Goal: Task Accomplishment & Management: Complete application form

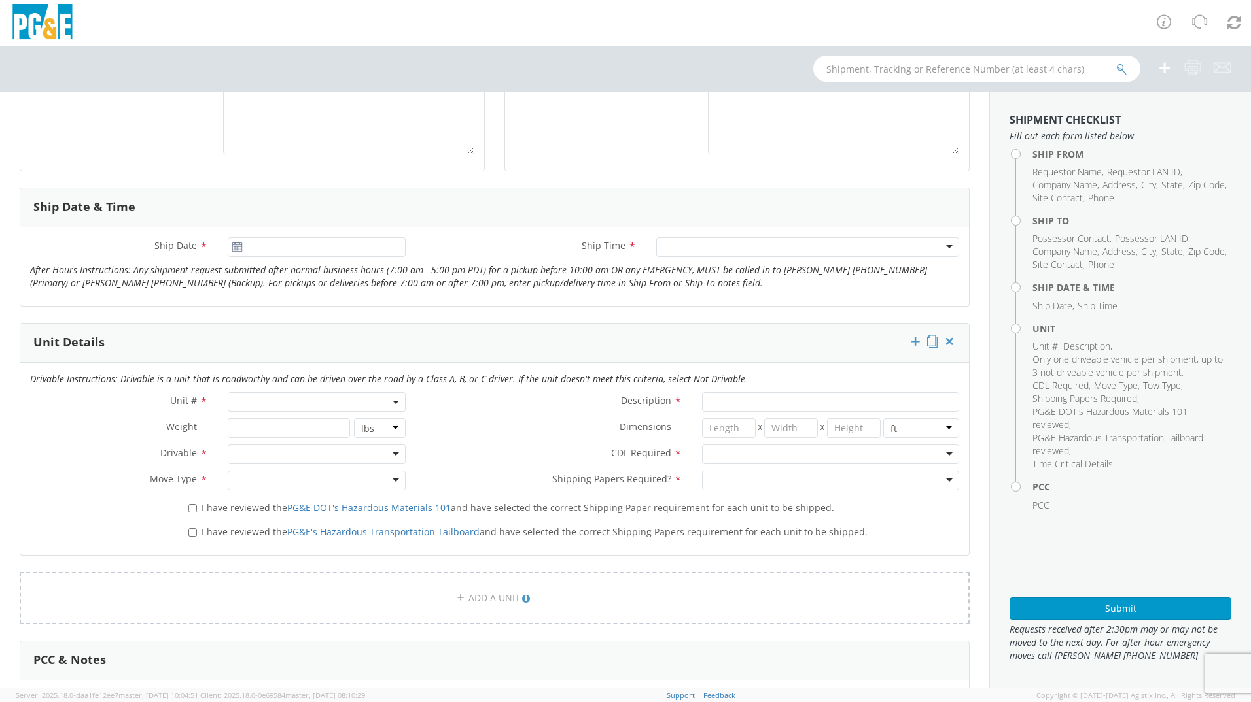
scroll to position [589, 0]
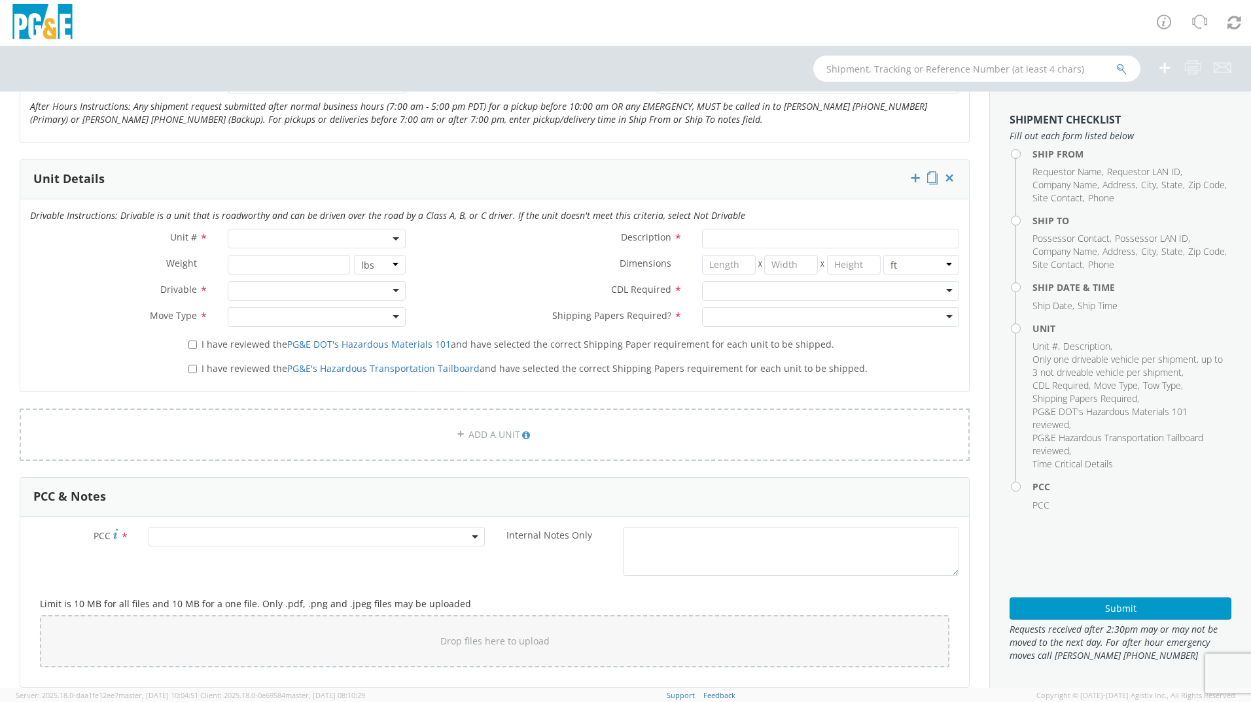
click at [290, 236] on span at bounding box center [317, 239] width 178 height 20
click at [271, 263] on input "search" at bounding box center [315, 261] width 169 height 20
type input "b37041"
type input "PICKUP; 1/2T 4X2"
type input "6900"
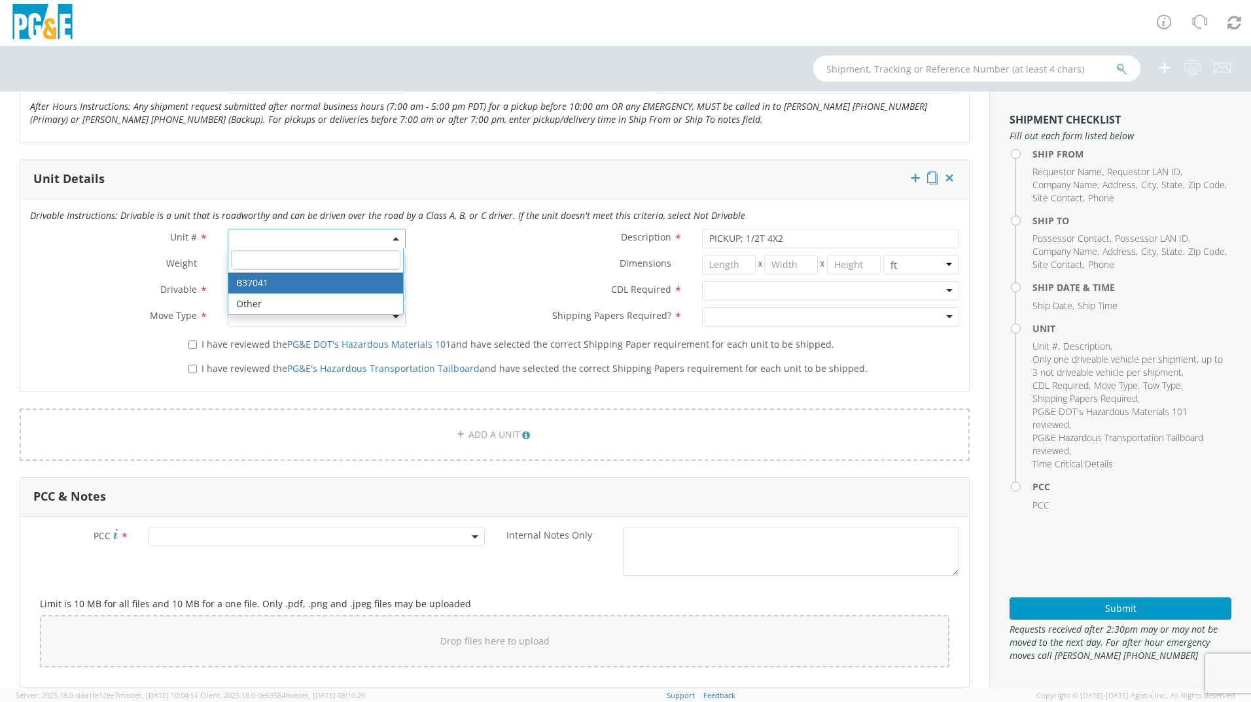
select select "B37041"
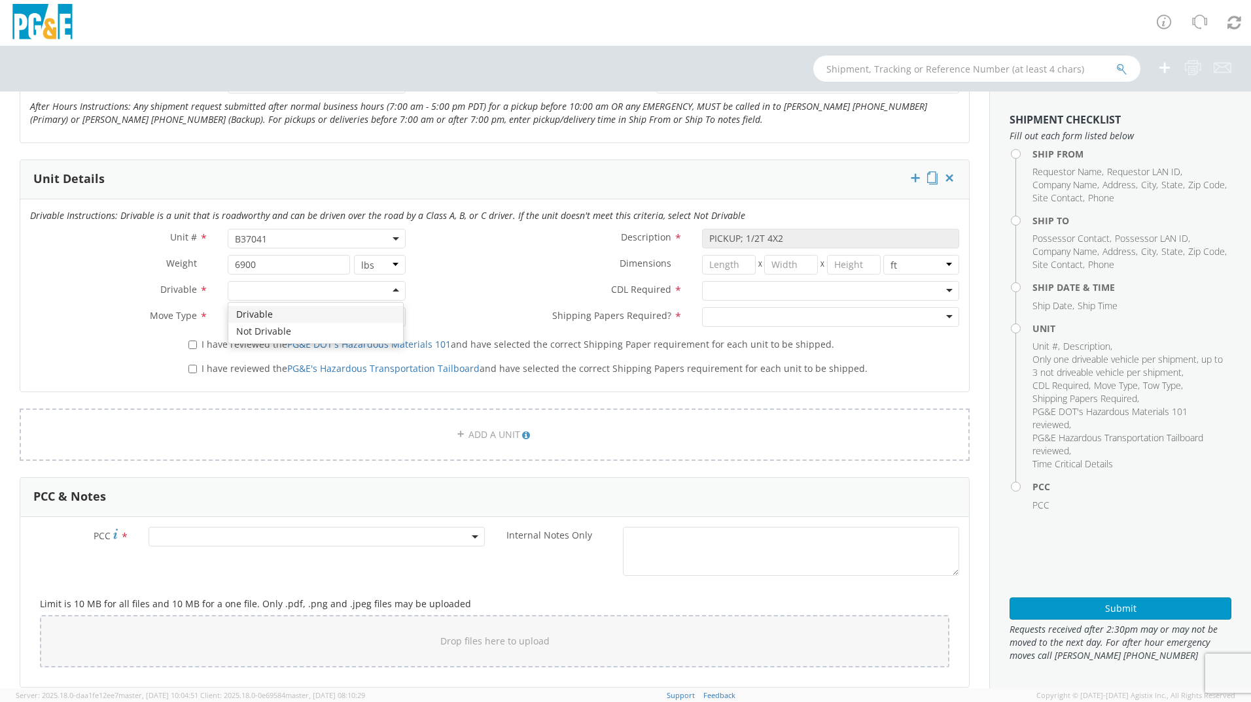
click at [379, 288] on div at bounding box center [317, 291] width 178 height 20
click at [366, 313] on div at bounding box center [317, 317] width 178 height 20
click at [194, 347] on input "I have reviewed the PG&E DOT's Hazardous Materials 101 and have selected the co…" at bounding box center [192, 345] width 9 height 9
checkbox input "true"
click at [193, 368] on input "I have reviewed the PG&E's Hazardous Transportation Tailboard and have selected…" at bounding box center [192, 369] width 9 height 9
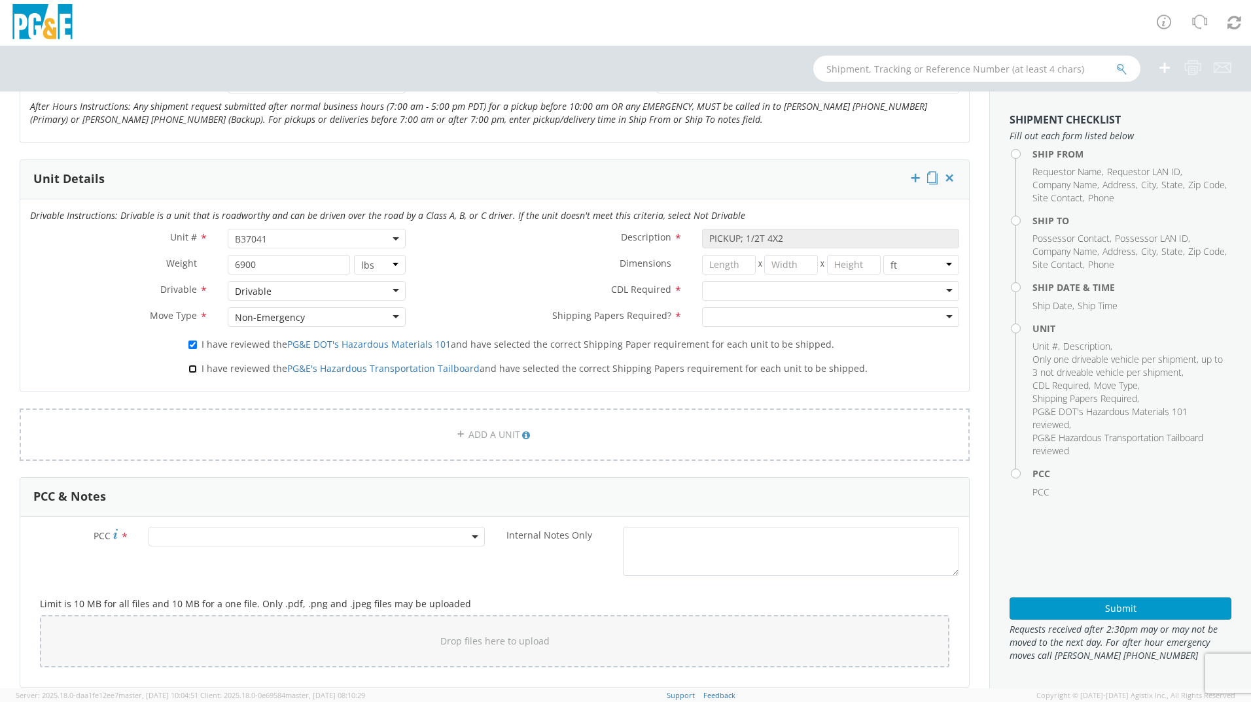
checkbox input "true"
click at [795, 319] on div at bounding box center [830, 317] width 257 height 20
click at [780, 292] on div at bounding box center [830, 291] width 257 height 20
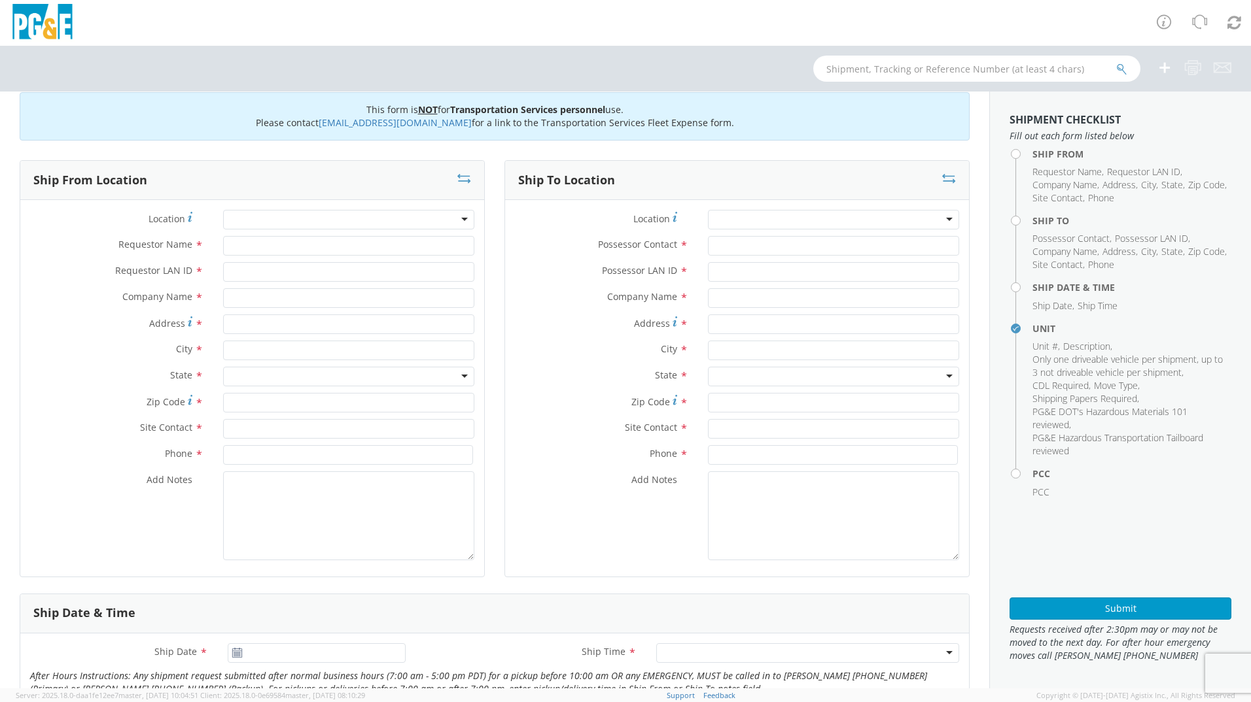
scroll to position [0, 0]
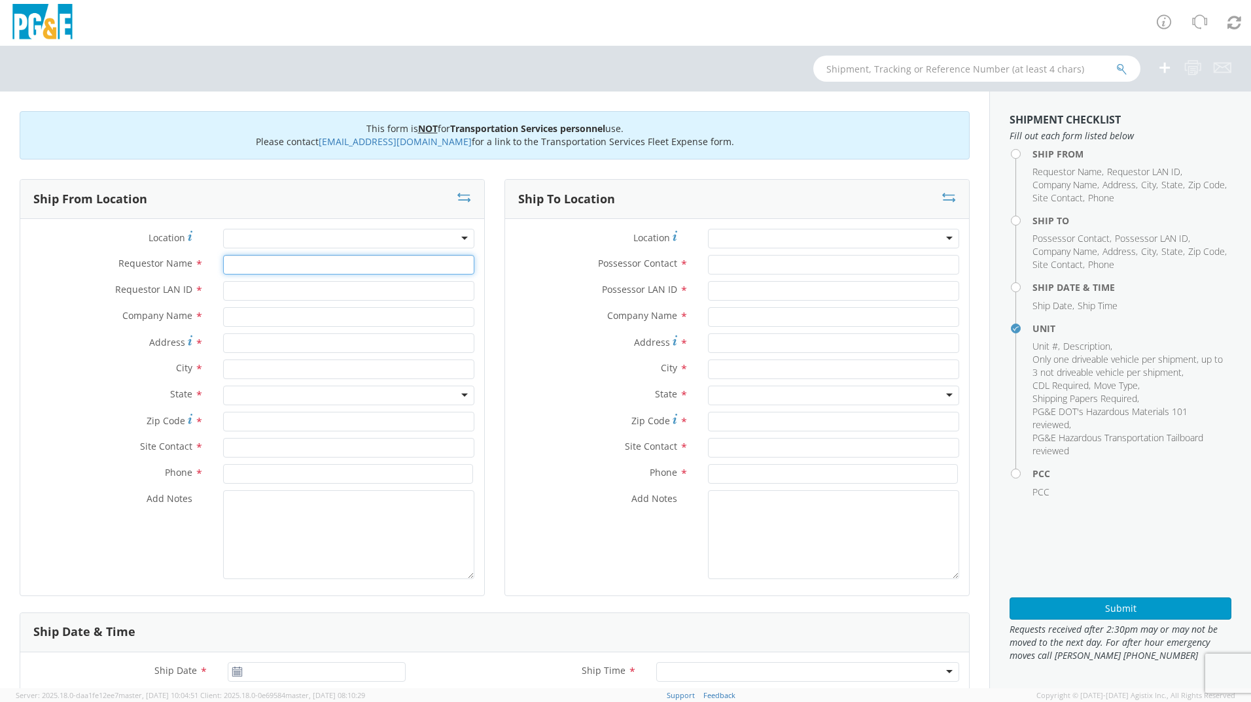
click at [298, 267] on input "Requestor Name *" at bounding box center [348, 265] width 251 height 20
type input "[PERSON_NAME]"
type input "J9HF"
type input "PGE"
type input "[STREET_ADDRESS]"
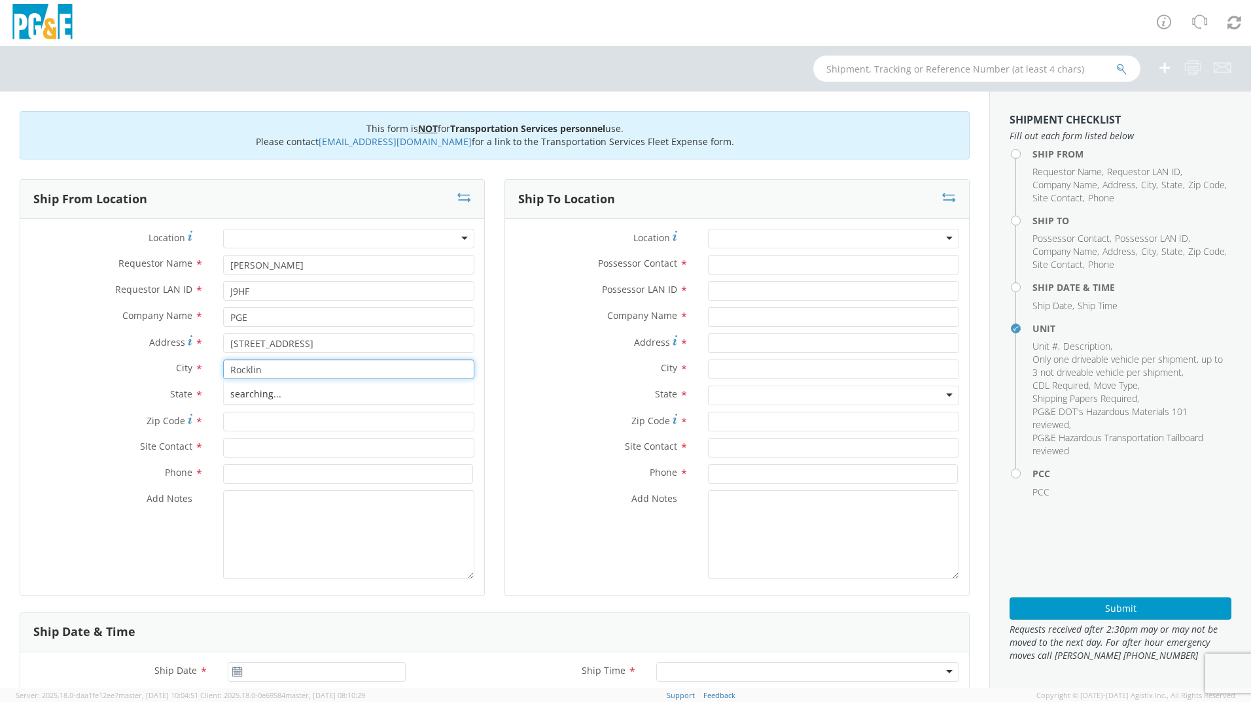
type input "Rocklin"
type input "Cal"
type input "95765"
click at [278, 451] on input "text" at bounding box center [348, 448] width 251 height 20
drag, startPoint x: 290, startPoint y: 268, endPoint x: 199, endPoint y: 264, distance: 91.0
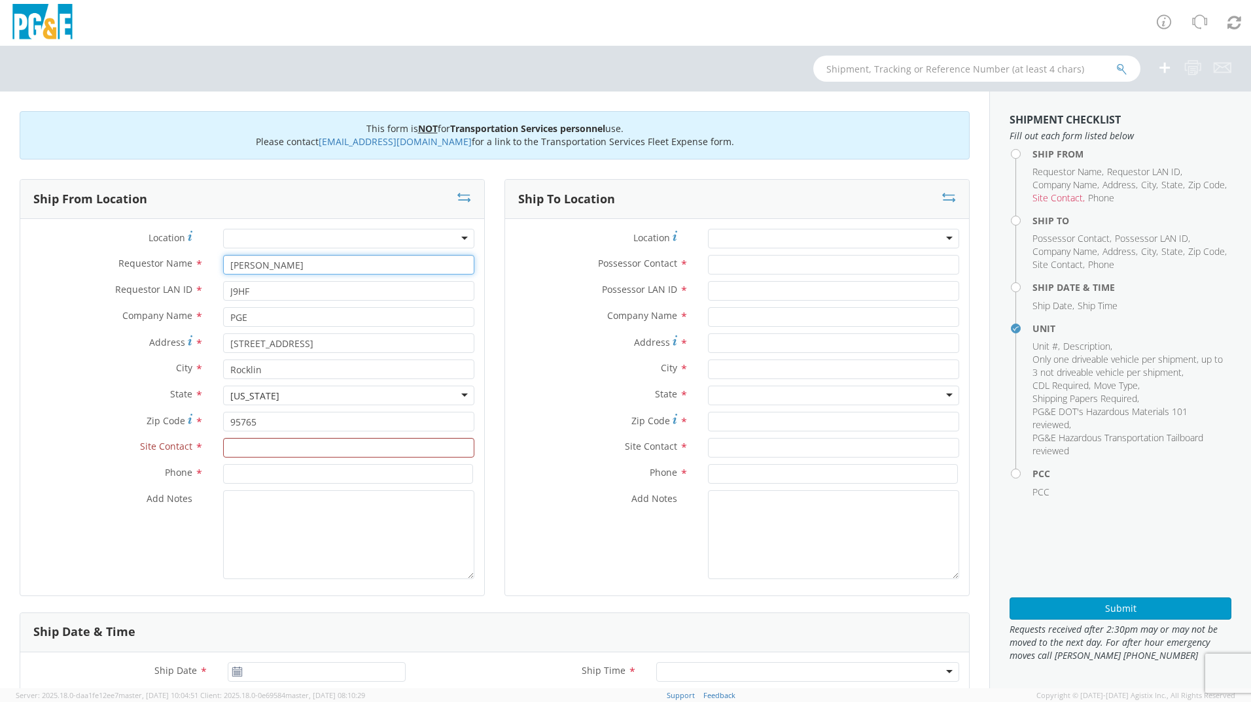
click at [199, 264] on div "Requestor Name * [PERSON_NAME]" at bounding box center [252, 265] width 464 height 20
click at [258, 446] on input "text" at bounding box center [348, 448] width 251 height 20
paste input "[PERSON_NAME]"
click at [252, 477] on div "searching..." at bounding box center [349, 473] width 250 height 20
type input "[PERSON_NAME]"
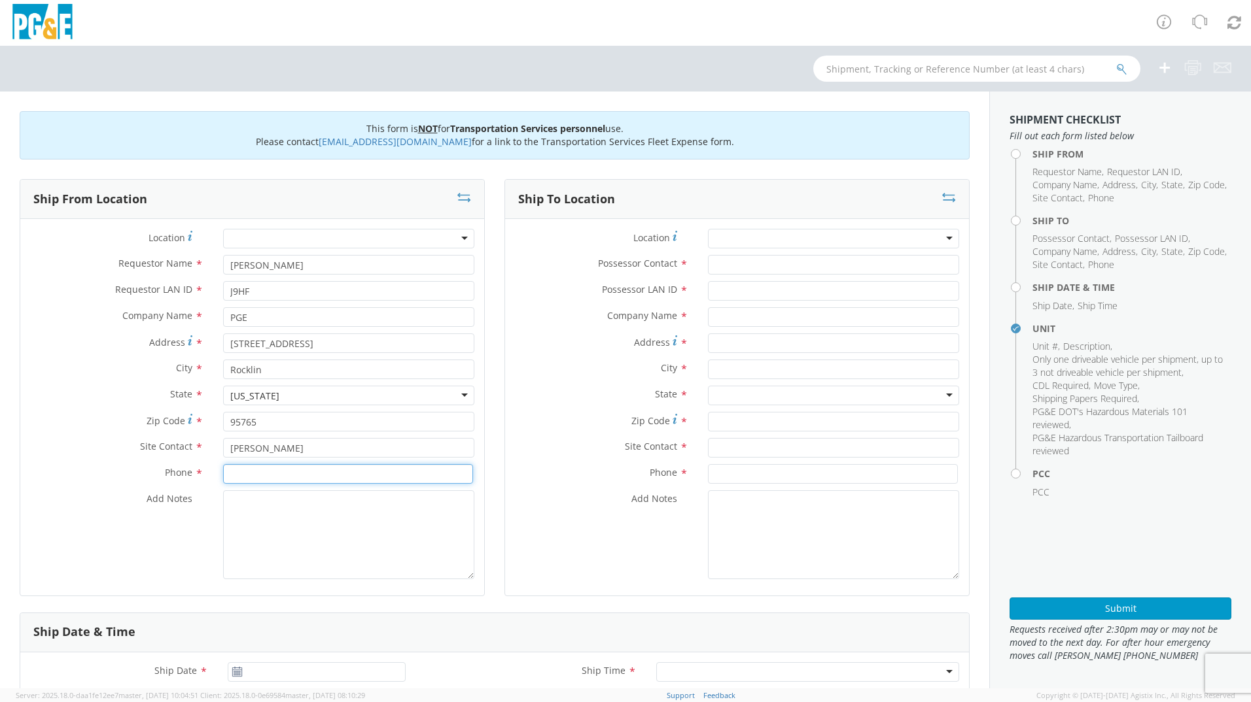
click at [252, 476] on input at bounding box center [348, 474] width 250 height 20
type input "[PHONE_NUMBER]"
type textarea "Contact [PERSON_NAME] for access/keys"
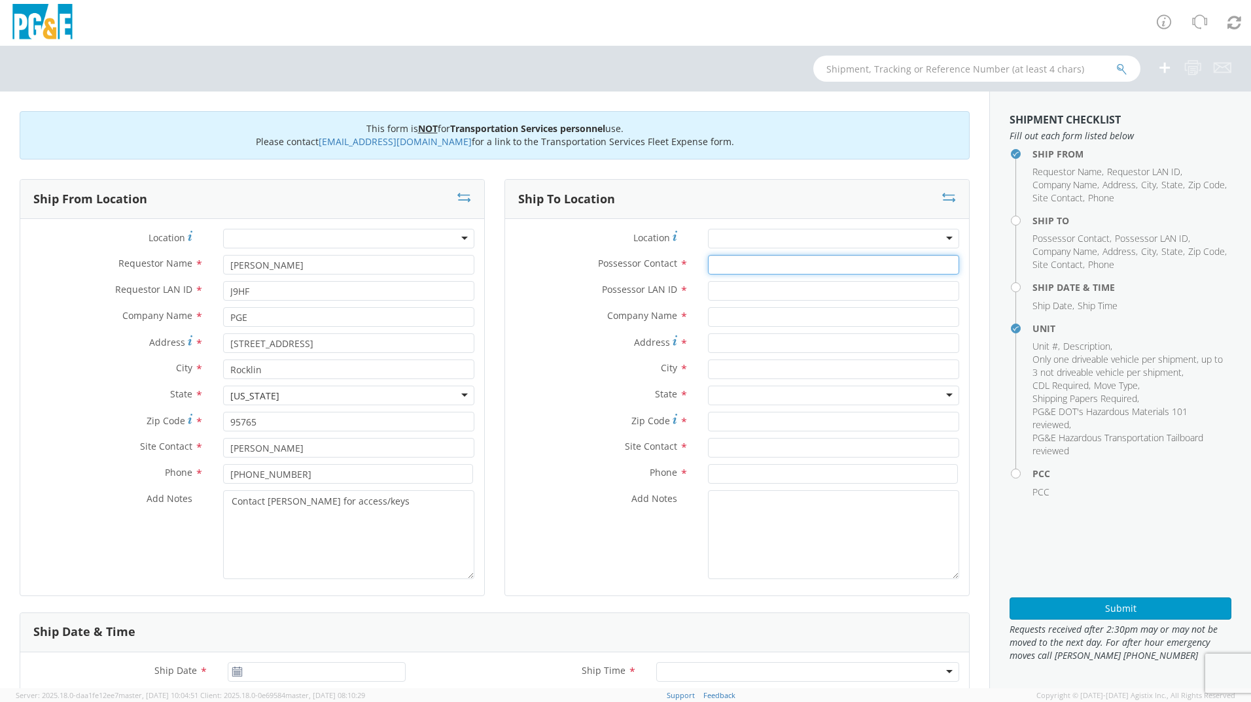
click at [723, 272] on input "Possessor Contact *" at bounding box center [833, 265] width 251 height 20
type input "[PERSON_NAME]"
click at [755, 291] on input "Possessor LAN ID *" at bounding box center [833, 291] width 251 height 20
paste input "D4FM"
type input "D4FM"
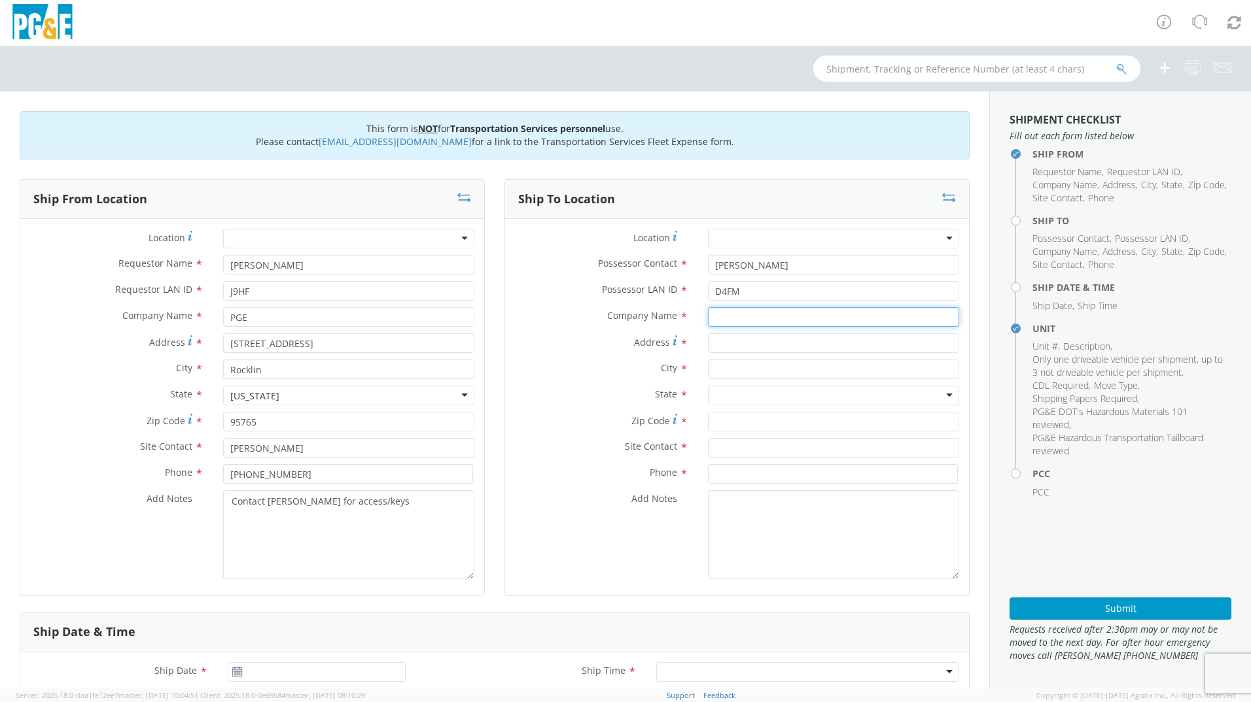
click at [725, 326] on input "text" at bounding box center [833, 317] width 251 height 20
type input "PGE"
type input "[STREET_ADDRESS][PERSON_NAME]"
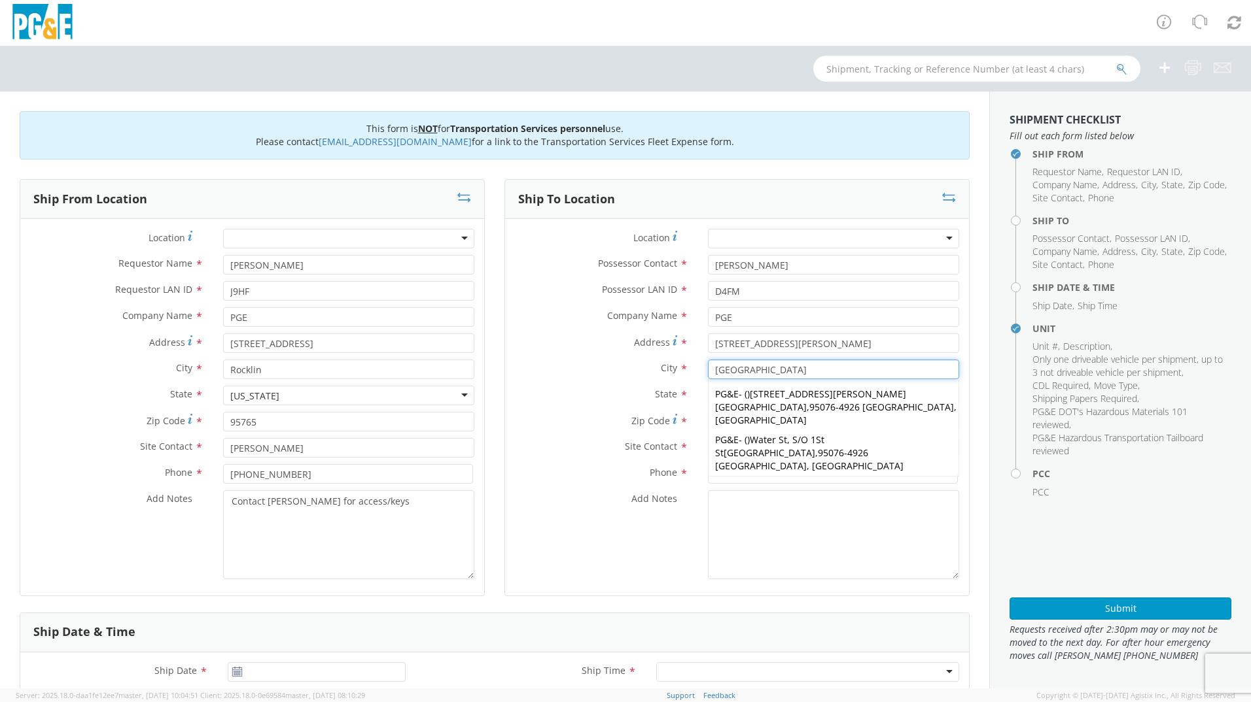
type input "[GEOGRAPHIC_DATA]"
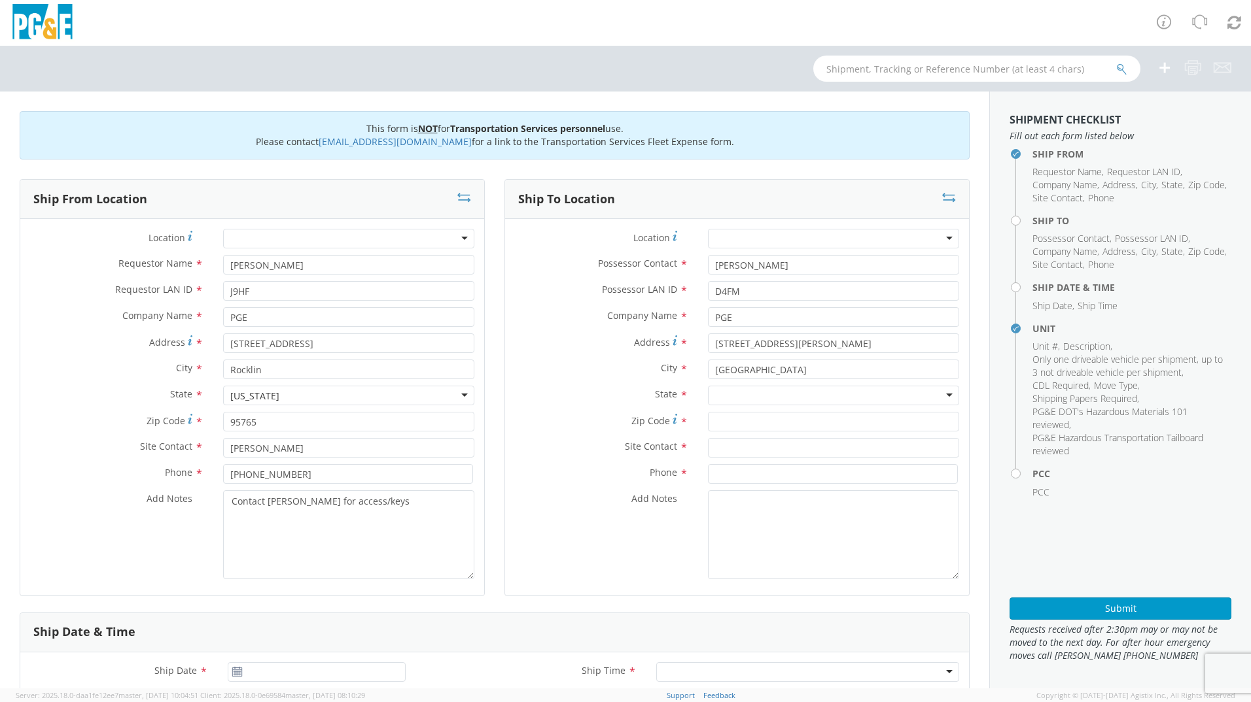
click at [606, 377] on div "City * [GEOGRAPHIC_DATA] Watsonville PG&E - ( ) [STREET_ADDRESS][PERSON_NAME] P…" at bounding box center [737, 370] width 464 height 20
click at [718, 390] on div at bounding box center [833, 396] width 251 height 20
type input "ca"
click at [728, 420] on input "Zip Code *" at bounding box center [833, 422] width 251 height 20
type input "95076"
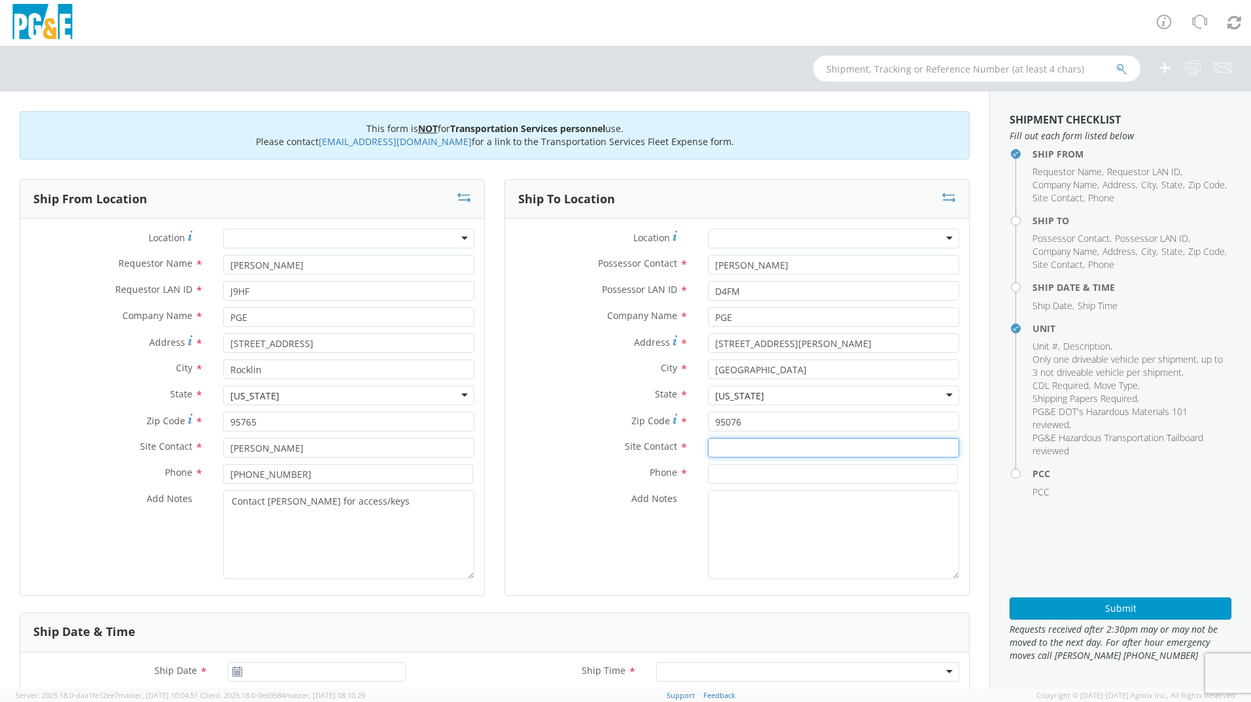
click at [727, 444] on input "text" at bounding box center [833, 448] width 251 height 20
type input "[PERSON_NAME]"
type input "[PHONE_NUMBER]"
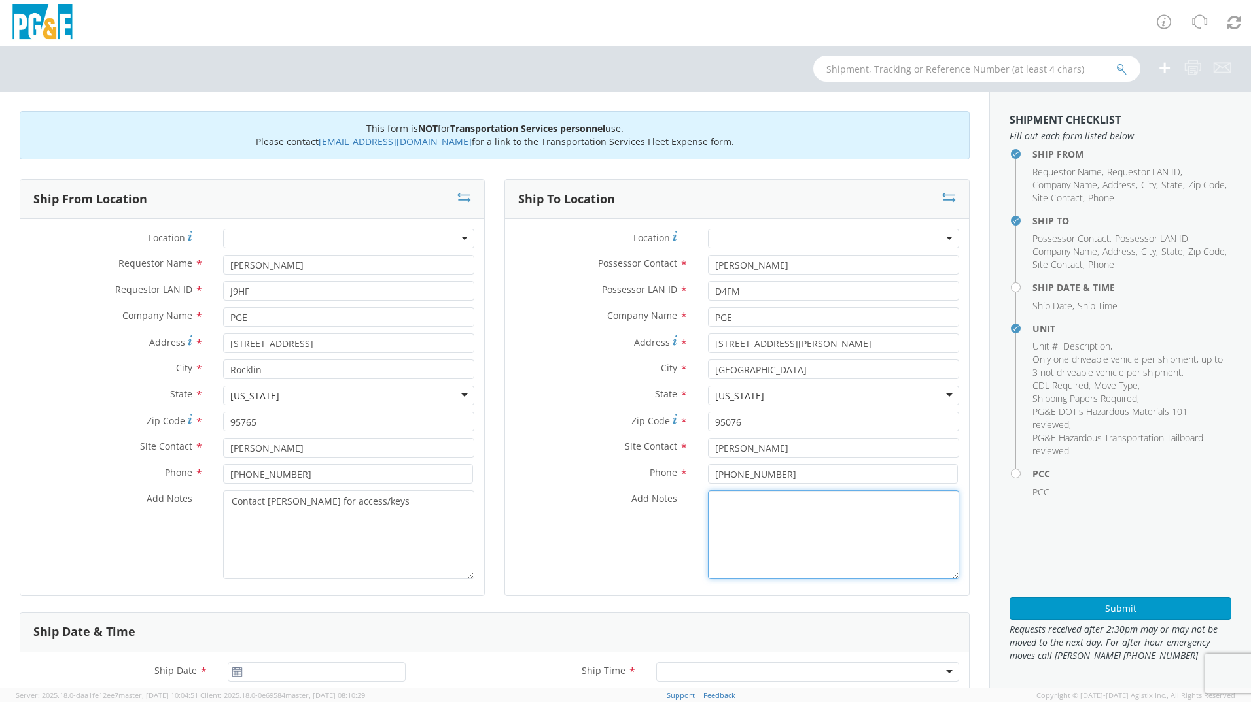
click at [729, 496] on textarea "Add Notes *" at bounding box center [833, 535] width 251 height 89
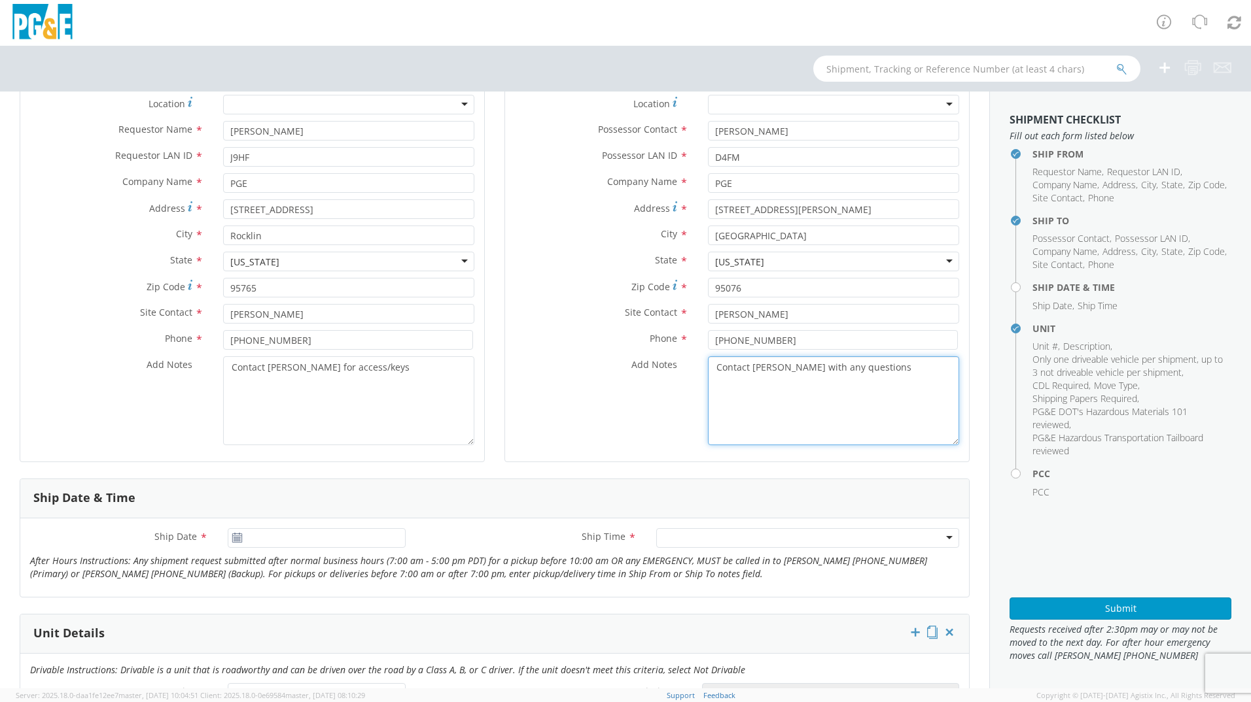
scroll to position [262, 0]
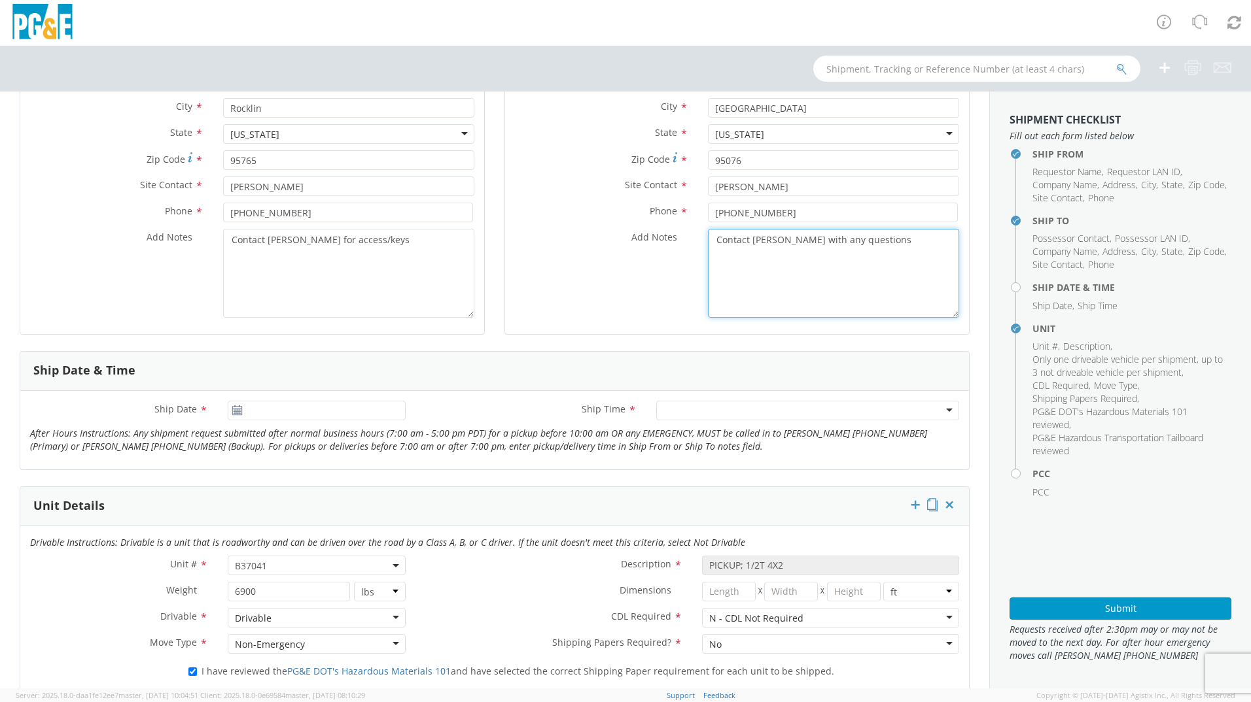
type textarea "Contact [PERSON_NAME] with any questions"
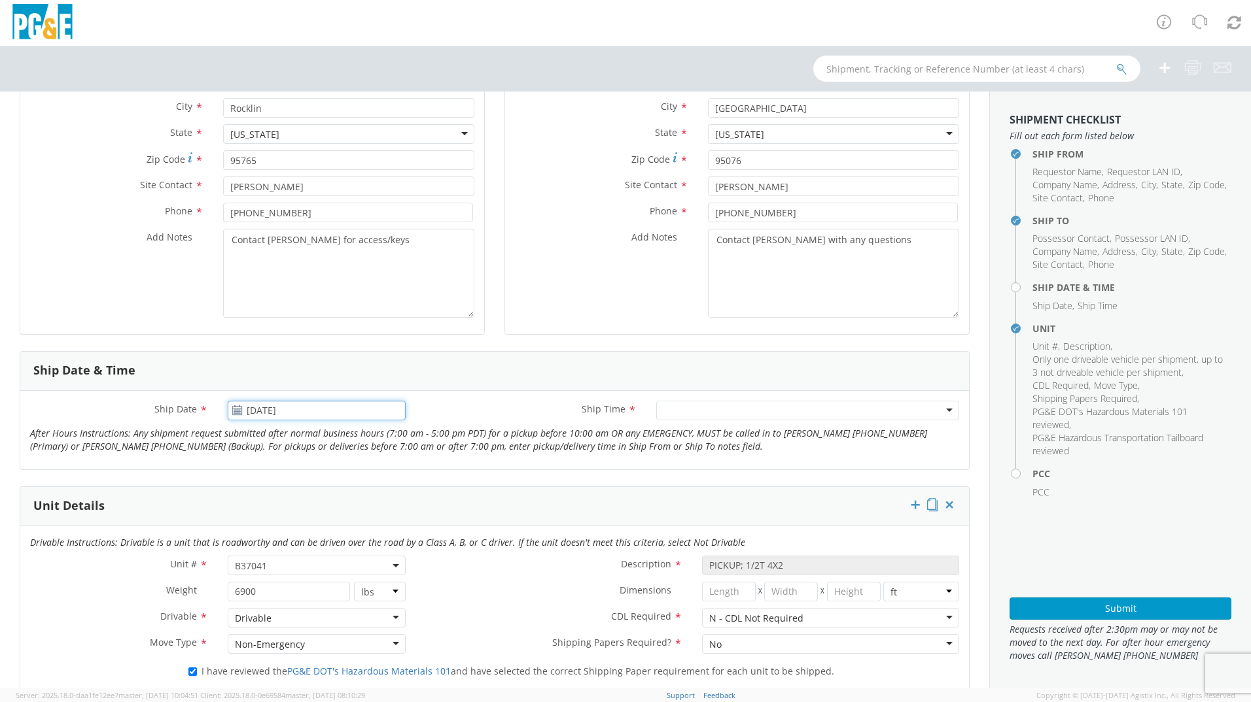
click at [321, 415] on input "[DATE]" at bounding box center [317, 411] width 178 height 20
click at [288, 492] on td "9" at bounding box center [292, 494] width 23 height 20
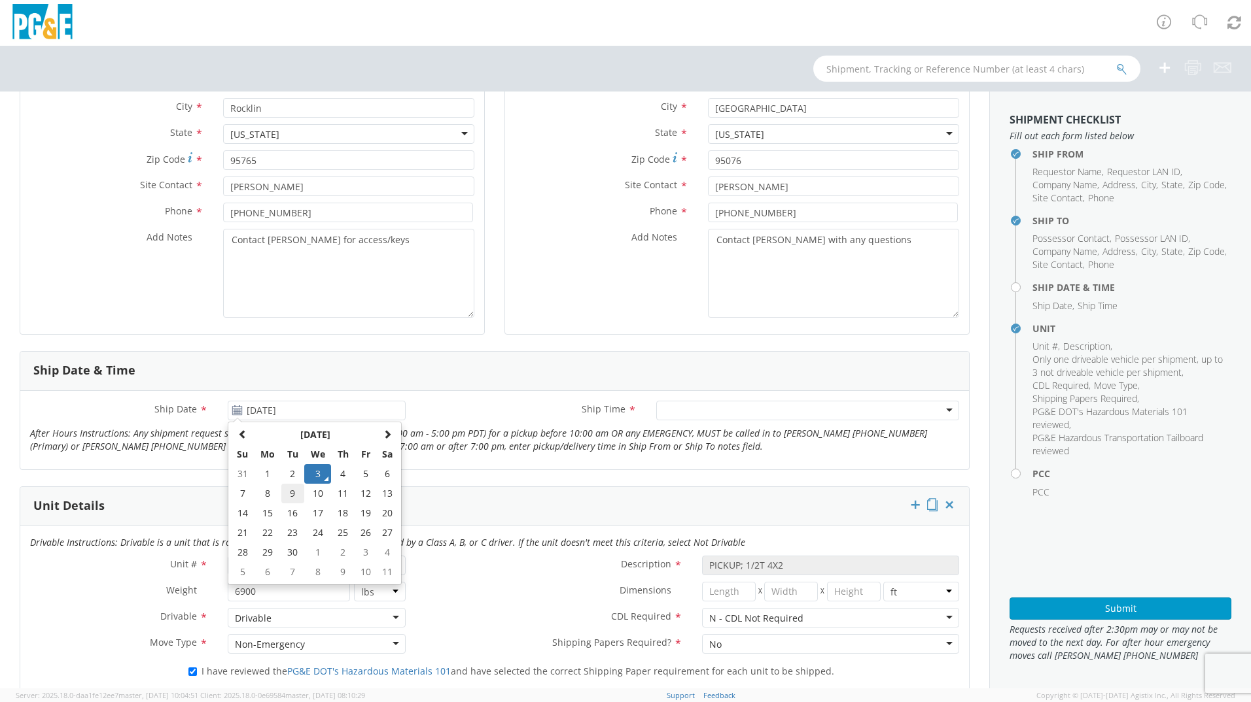
type input "[DATE]"
click at [941, 409] on div at bounding box center [807, 411] width 303 height 20
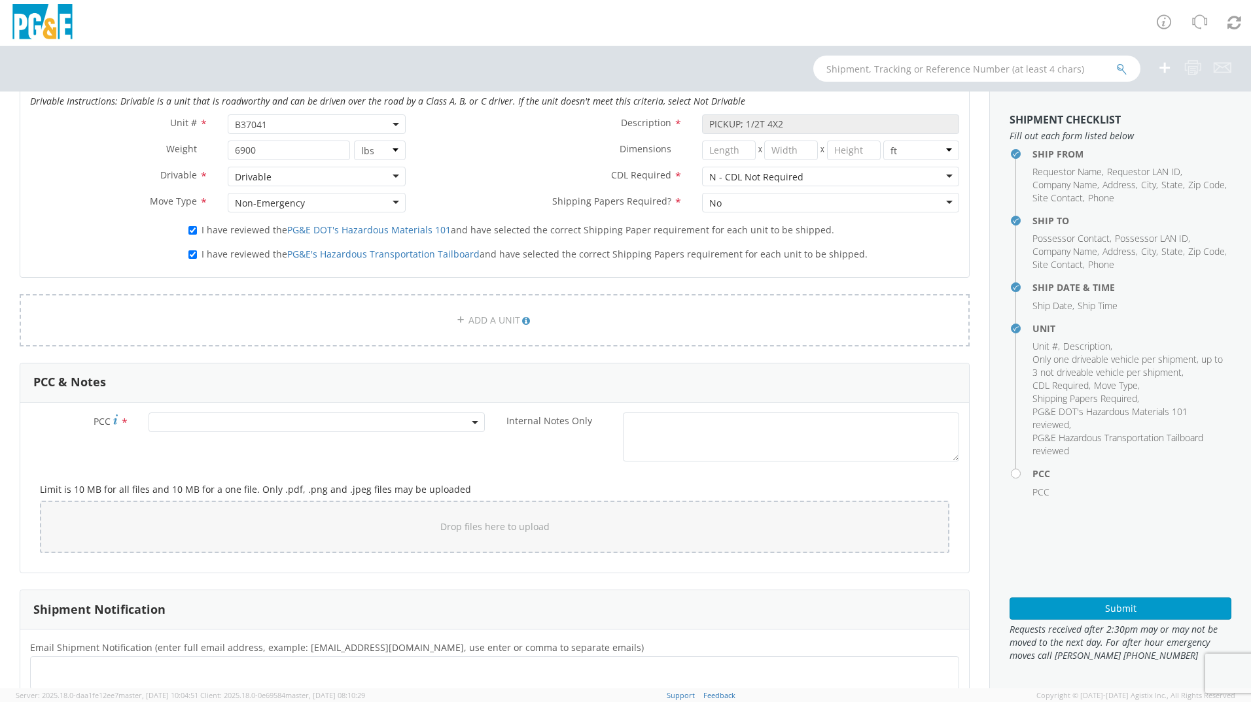
scroll to position [719, 0]
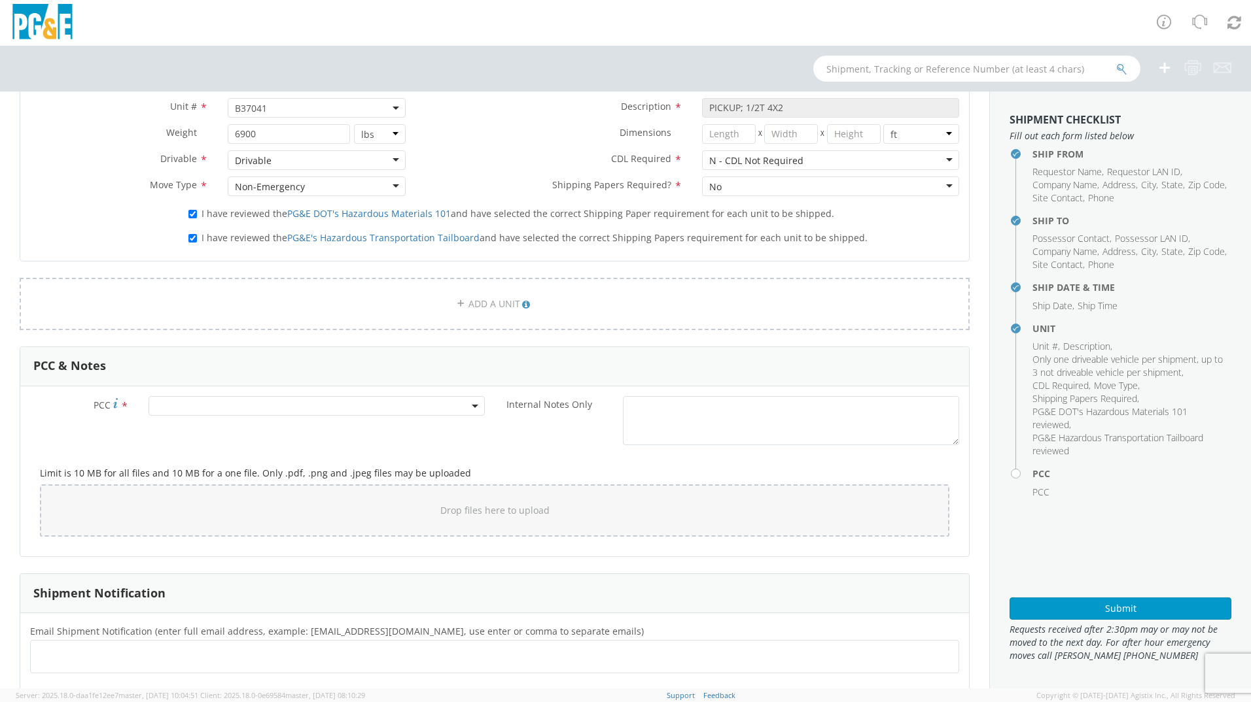
click at [350, 411] on span at bounding box center [316, 406] width 336 height 20
click at [336, 426] on input "number" at bounding box center [315, 428] width 326 height 20
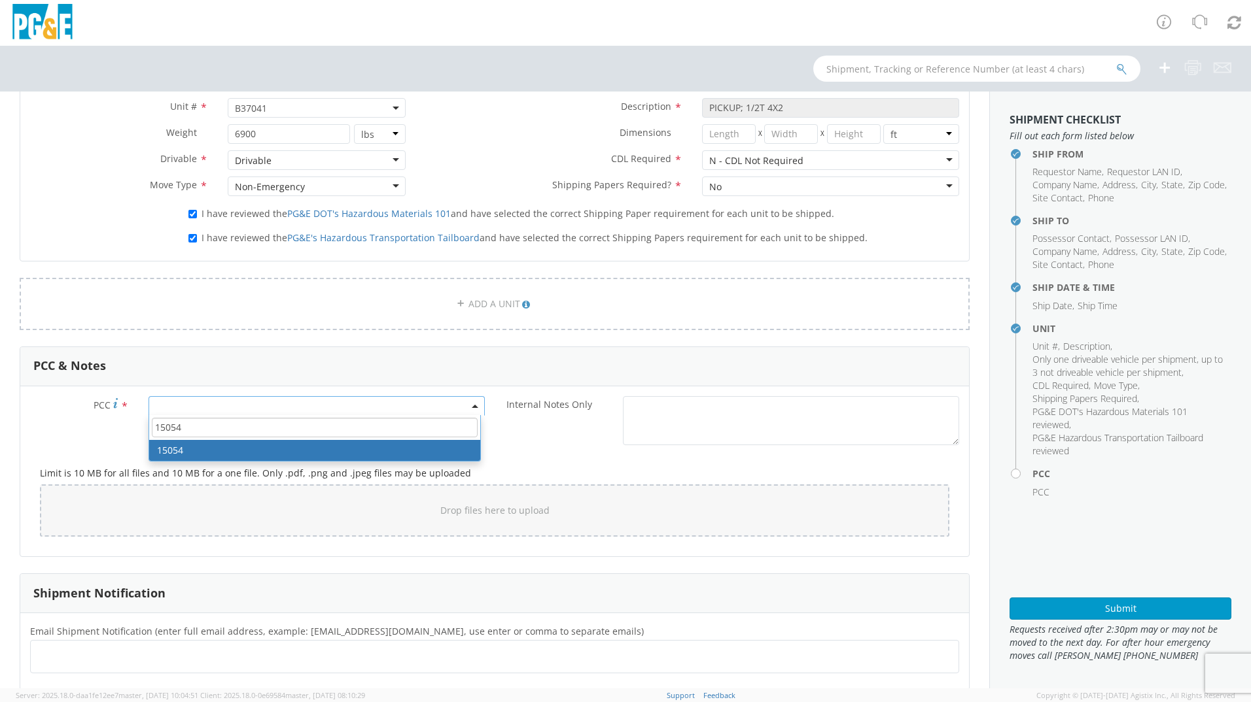
type input "15054"
select select "15054"
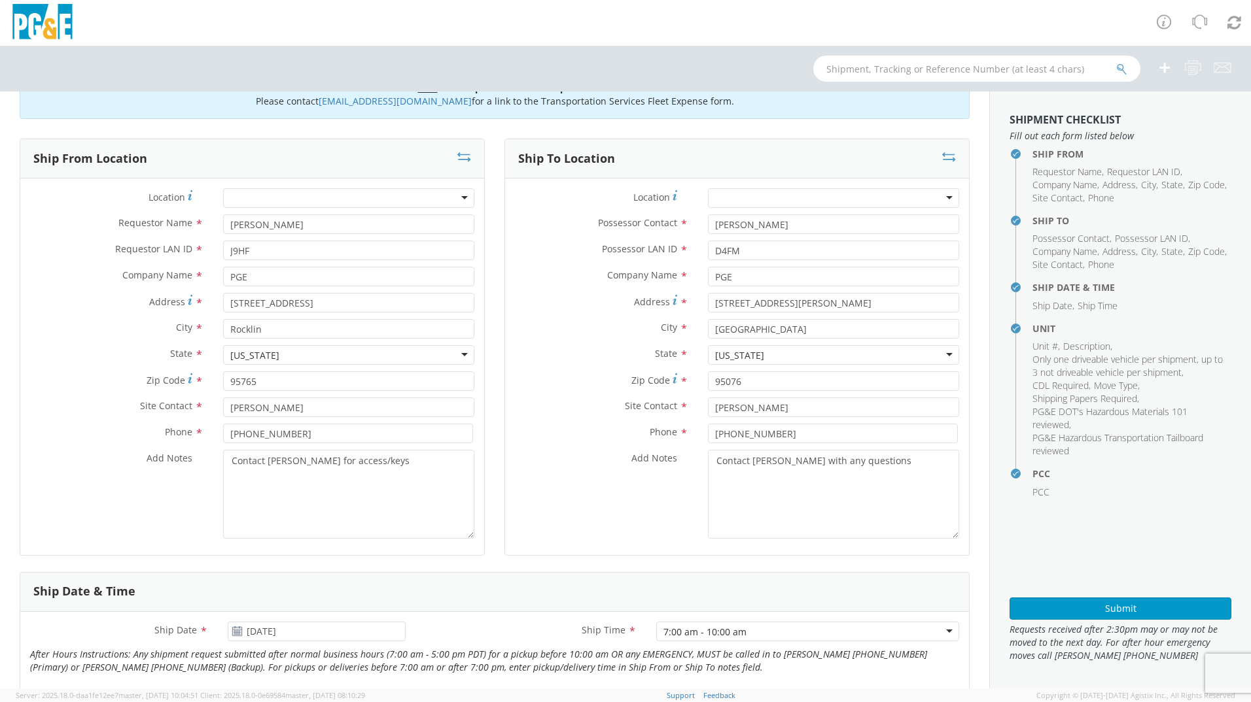
scroll to position [0, 0]
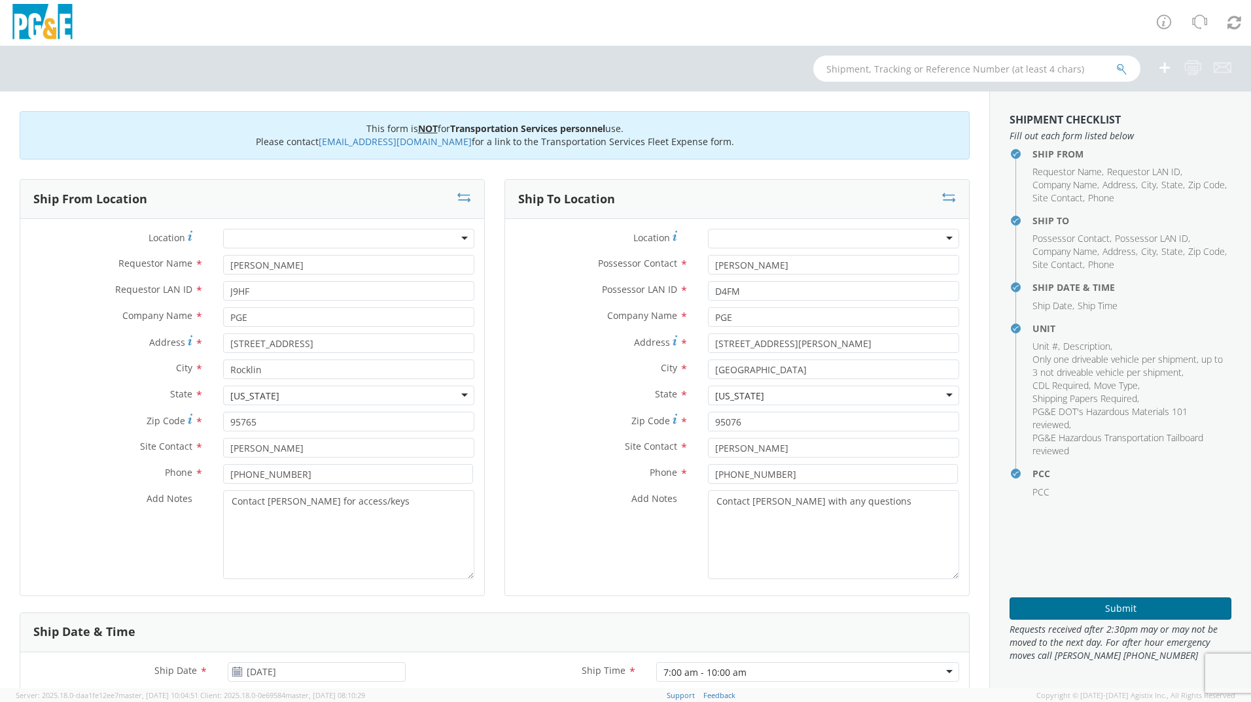
click at [1141, 613] on button "Submit" at bounding box center [1120, 609] width 222 height 22
